Goal: Task Accomplishment & Management: Complete application form

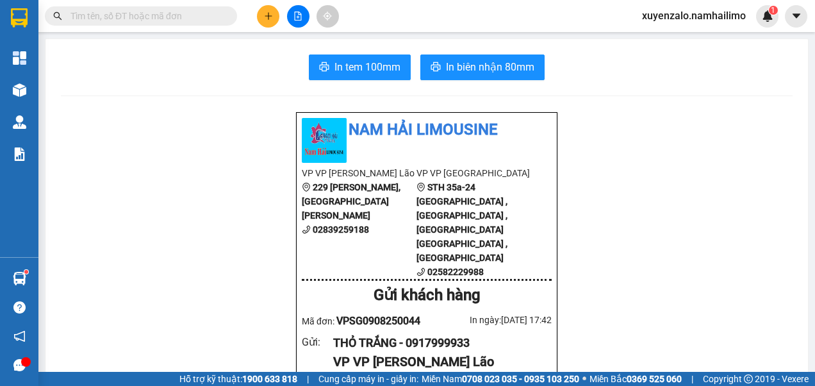
click at [183, 11] on input "text" at bounding box center [146, 16] width 151 height 14
click at [268, 18] on icon "plus" at bounding box center [268, 16] width 9 height 9
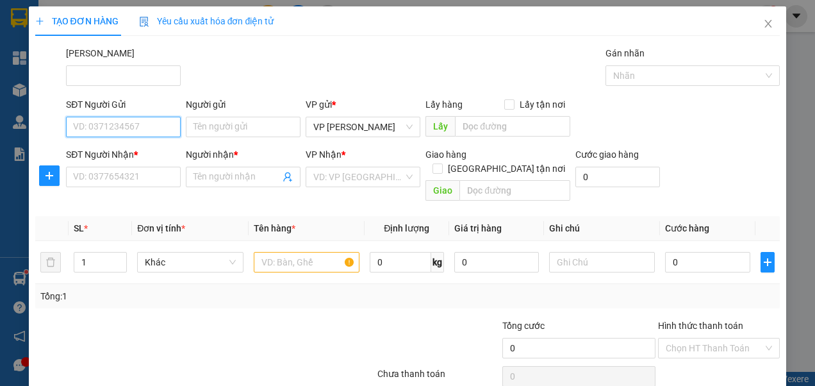
click at [145, 131] on input "SĐT Người Gửi" at bounding box center [123, 127] width 115 height 21
type input "0909484684"
click at [156, 153] on div "0909484684 - [PERSON_NAME]" at bounding box center [136, 152] width 126 height 14
type input "Khánh"
type input "0938918930"
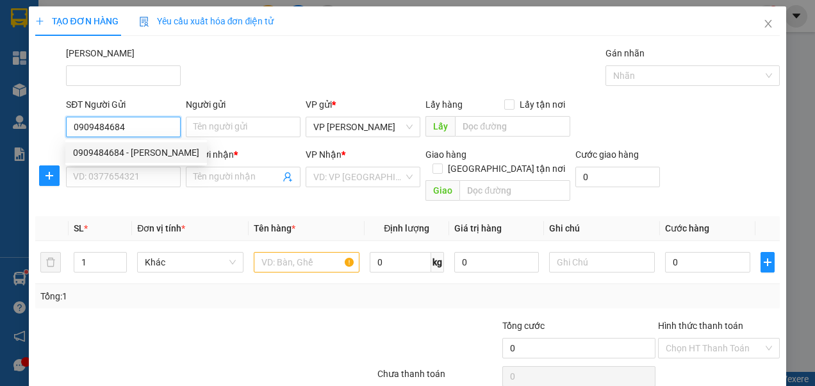
type input "Hùng"
type input "50.000"
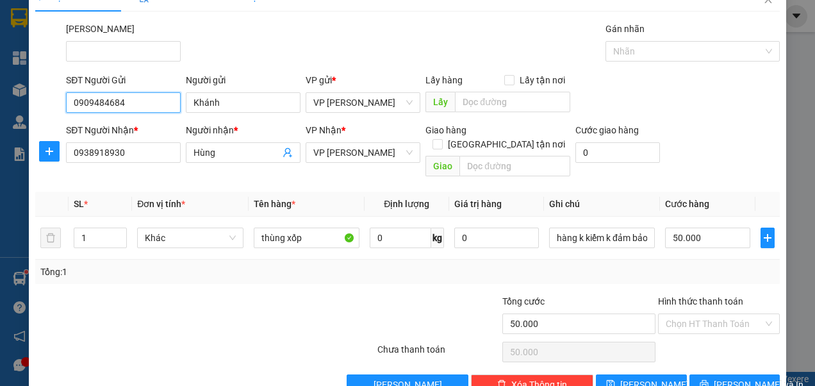
scroll to position [44, 0]
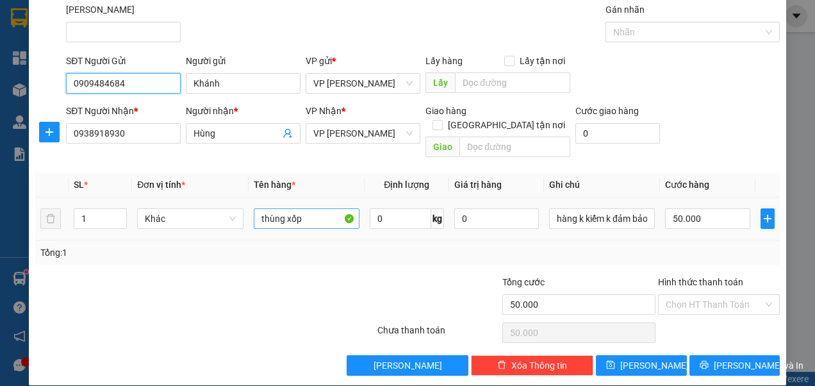
type input "0909484684"
click at [317, 212] on input "thùng xốp" at bounding box center [307, 218] width 106 height 21
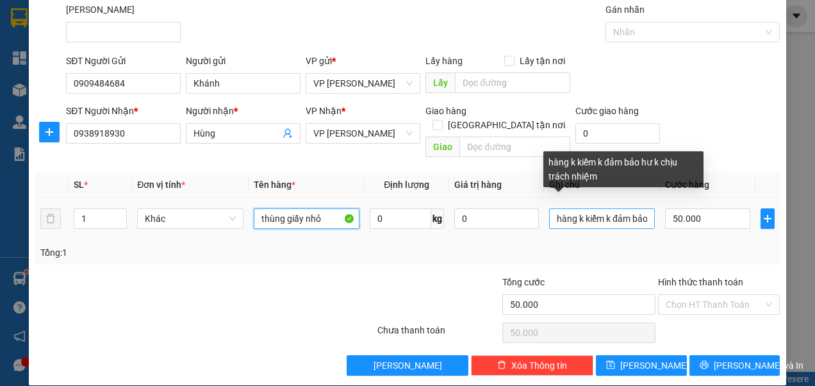
type input "thùng giấy nhỏ"
click at [610, 208] on input "hàng k kiểm k đảm bảo hư k chịu trách nhiệm" at bounding box center [602, 218] width 106 height 21
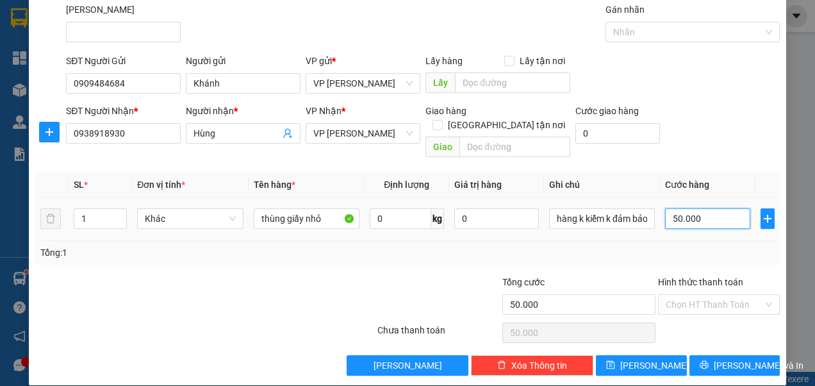
click at [695, 208] on input "50.000" at bounding box center [707, 218] width 85 height 21
type input "0"
type input "2"
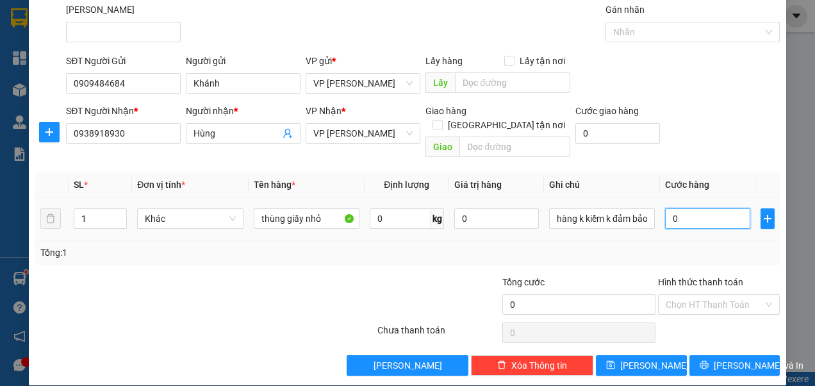
type input "2"
type input "02"
type input "20"
type input "020"
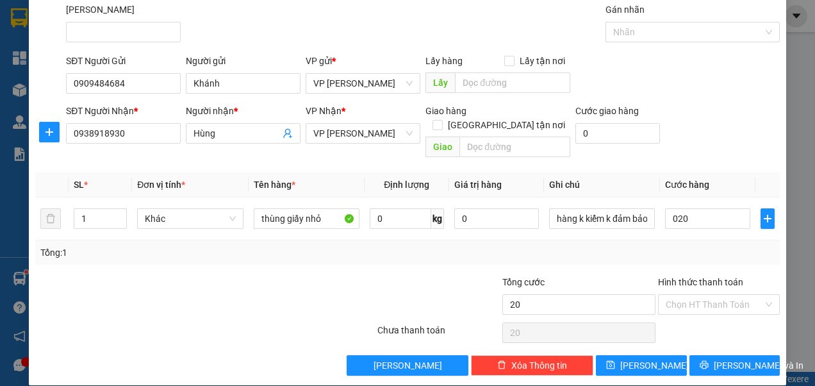
type input "20.000"
click at [694, 145] on div "SĐT Người Nhận * 0938918930 Người nhận * Hùng VP Nhận * VP [PERSON_NAME] Giao h…" at bounding box center [422, 133] width 719 height 59
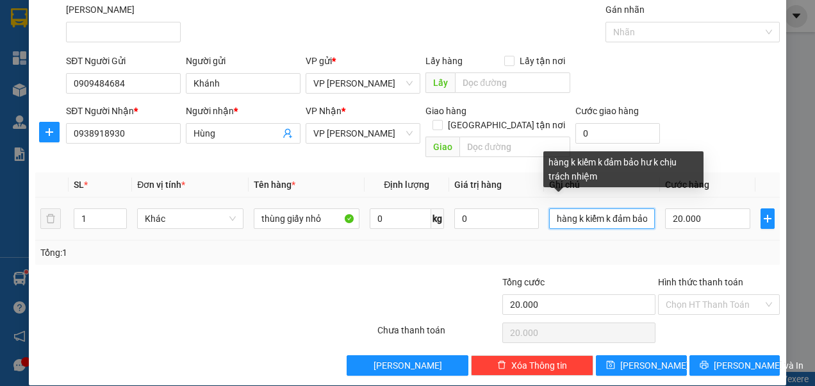
scroll to position [0, 2]
drag, startPoint x: 636, startPoint y: 201, endPoint x: 622, endPoint y: 206, distance: 15.8
click at [622, 208] on input "hàng k kiểm k đảm bảo hư k chịu trách nhiệm" at bounding box center [602, 218] width 106 height 21
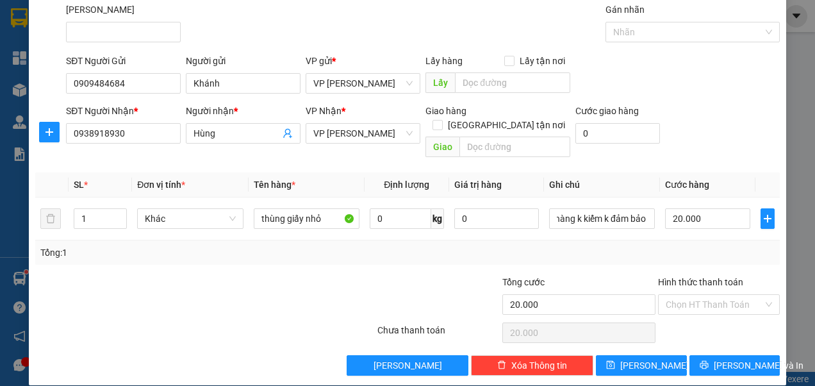
click at [632, 245] on div "Tổng: 1" at bounding box center [407, 252] width 735 height 14
click at [721, 358] on span "[PERSON_NAME] và In" at bounding box center [759, 365] width 90 height 14
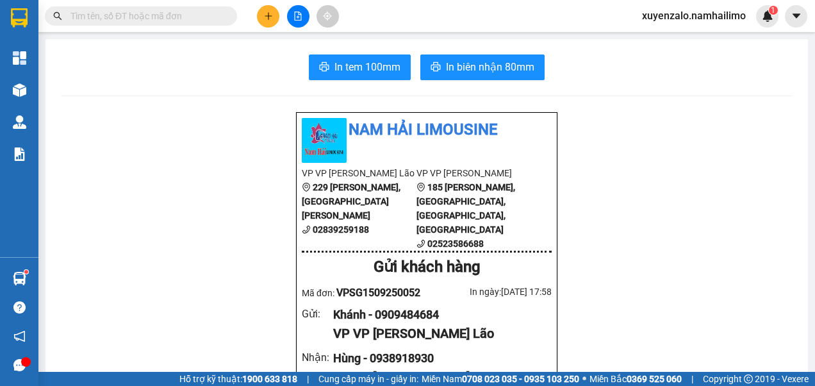
click at [270, 12] on icon "plus" at bounding box center [268, 16] width 9 height 9
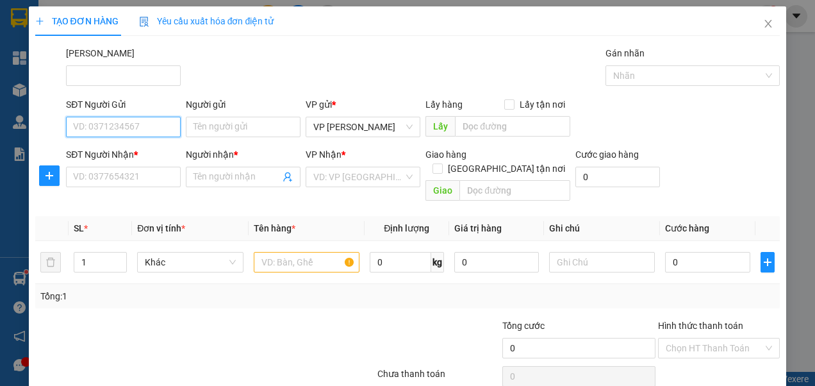
click at [149, 135] on input "SĐT Người Gửi" at bounding box center [123, 127] width 115 height 21
type input "0973890980"
click at [149, 153] on div "0973890980 - [GEOGRAPHIC_DATA]" at bounding box center [145, 152] width 144 height 14
type input "Tân Duyên"
type input "0933013761"
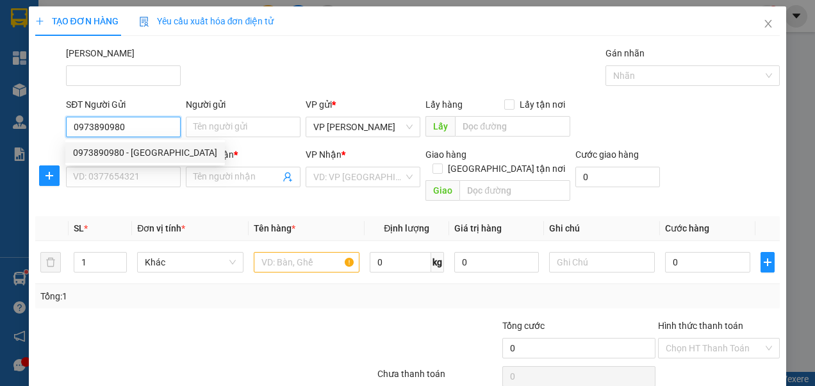
type input "Đan"
type input "30.000"
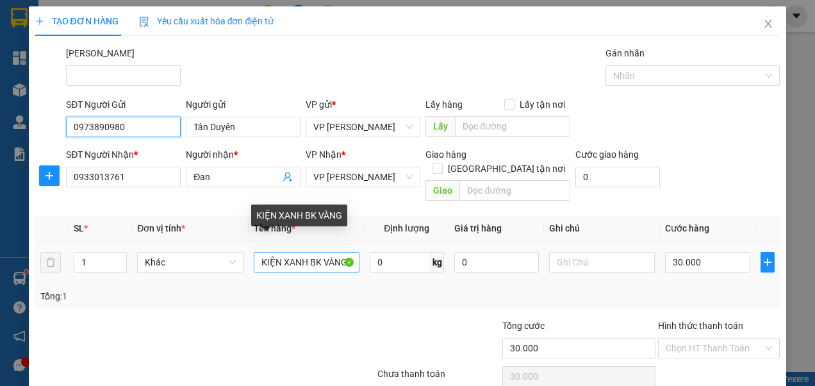
type input "0973890980"
drag, startPoint x: 332, startPoint y: 248, endPoint x: 250, endPoint y: 263, distance: 83.5
click at [250, 263] on td "KIỆN XANH BK VÀNG" at bounding box center [307, 262] width 116 height 43
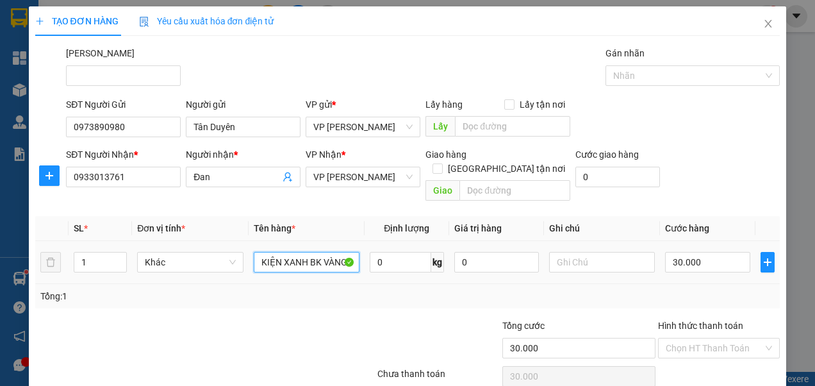
type input "NG"
drag, startPoint x: 260, startPoint y: 256, endPoint x: 90, endPoint y: 280, distance: 172.1
click at [90, 280] on div "SL * Đơn vị tính * Tên hàng * Định lượng Giá trị hàng Ghi chú Cước hàng 1 Khác …" at bounding box center [407, 262] width 745 height 92
click at [531, 241] on td "0" at bounding box center [496, 262] width 95 height 43
click at [303, 252] on input "1 kiện" at bounding box center [307, 262] width 106 height 21
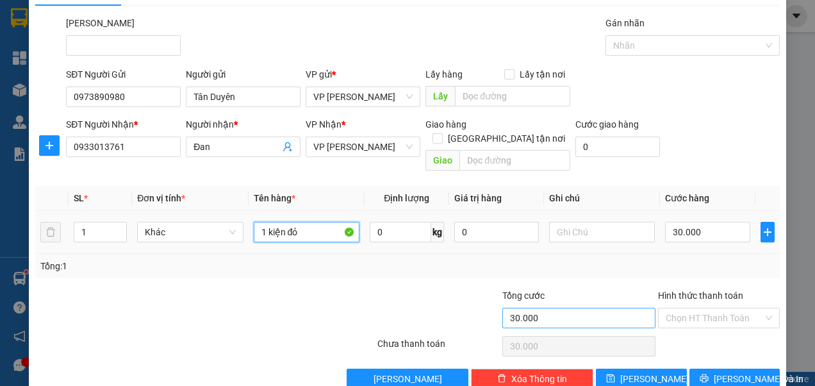
scroll to position [44, 0]
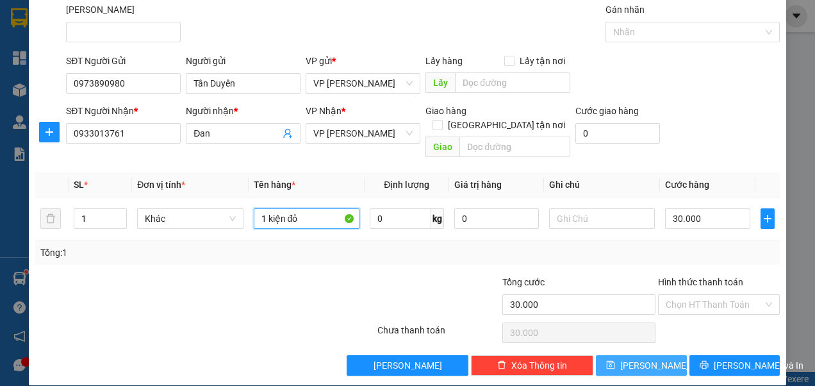
type input "1 kiện đỏ"
click at [663, 356] on button "[PERSON_NAME]" at bounding box center [641, 365] width 91 height 21
type input "0"
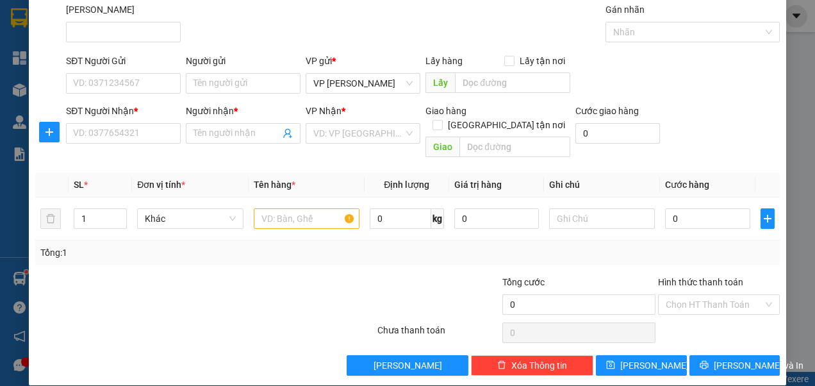
click at [791, 275] on div "TẠO ĐƠN HÀNG Yêu cầu xuất hóa đơn điện tử Transit Pickup Surcharge Ids Transit …" at bounding box center [407, 193] width 815 height 386
